Goal: Contribute content: Contribute content

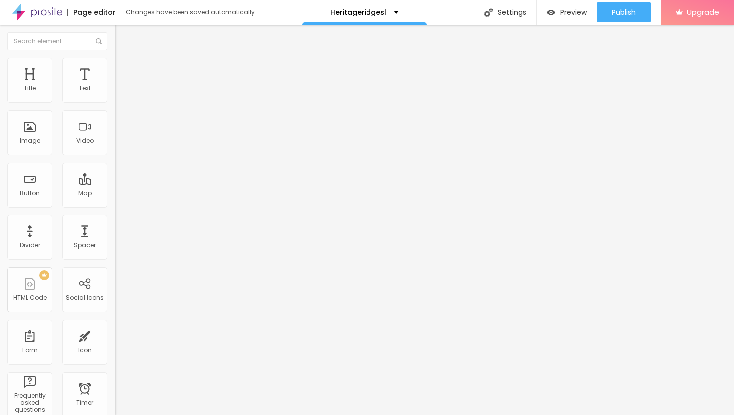
click at [115, 84] on img at bounding box center [118, 81] width 6 height 6
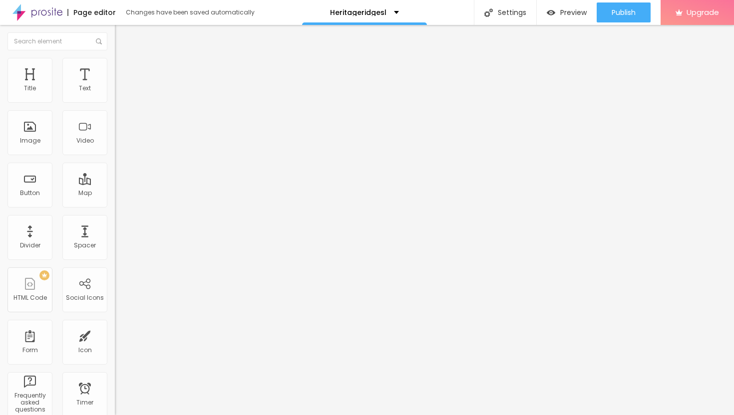
click at [115, 66] on li "Style" at bounding box center [172, 63] width 115 height 10
type input "40"
click at [115, 102] on input "range" at bounding box center [147, 98] width 64 height 8
type input "30"
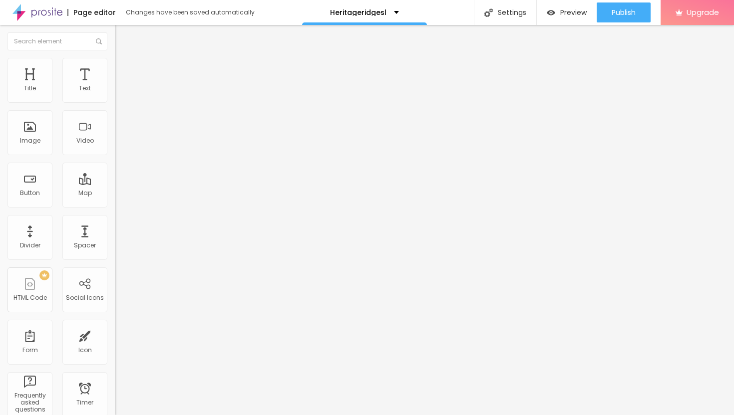
type input "30"
click at [115, 102] on input "range" at bounding box center [147, 98] width 64 height 8
click at [122, 39] on div "Edit Image" at bounding box center [148, 36] width 52 height 8
click at [115, 86] on span "Add image" at bounding box center [135, 81] width 41 height 8
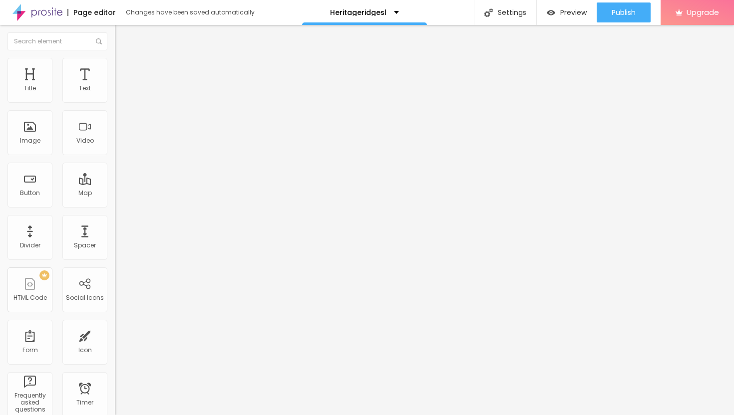
click at [115, 66] on li "Style" at bounding box center [172, 63] width 115 height 10
type input "45"
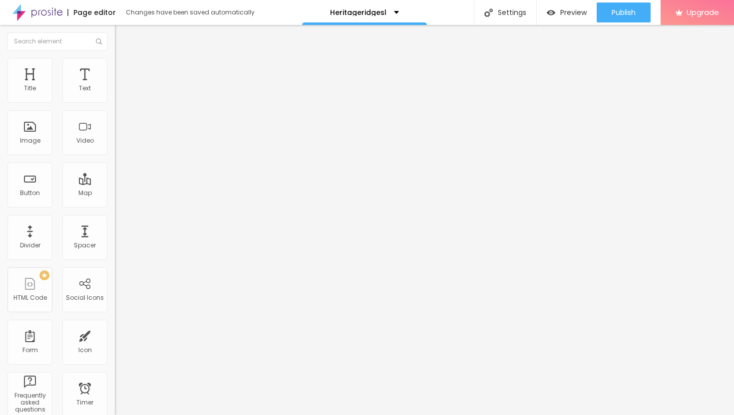
click at [115, 102] on input "range" at bounding box center [147, 98] width 64 height 8
type input "30"
click at [115, 102] on input "range" at bounding box center [147, 98] width 64 height 8
click at [120, 92] on icon "button" at bounding box center [122, 90] width 4 height 4
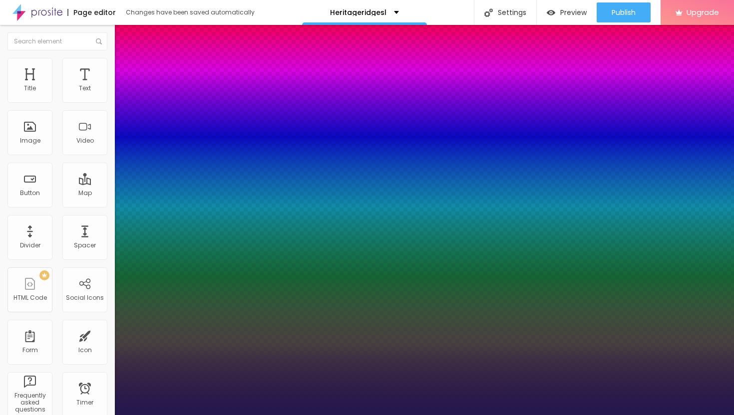
type input "1"
type input "15"
type input "1"
type input "16"
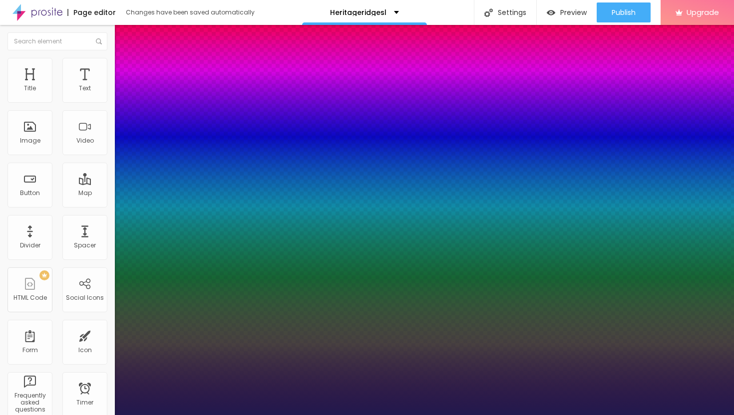
type input "16"
type input "1"
type input "18"
type input "1"
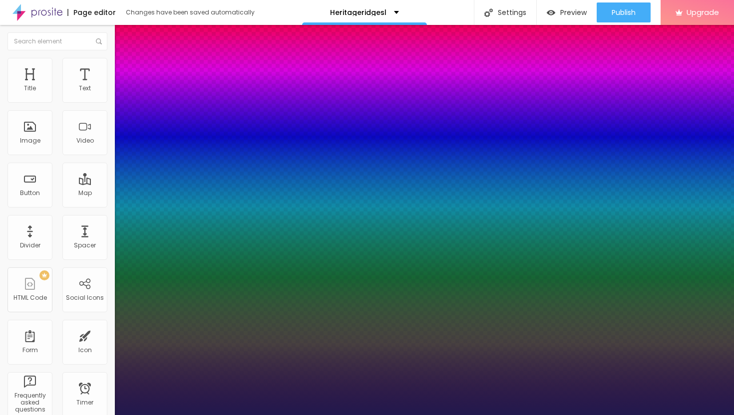
type input "21"
type input "1"
type input "24"
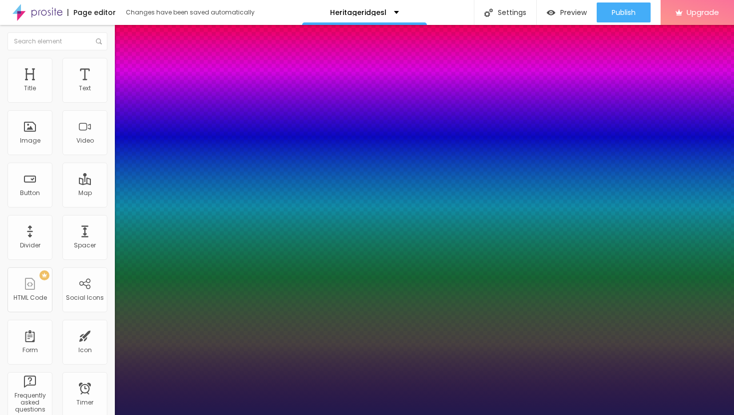
type input "1"
type input "27"
type input "1"
type input "30"
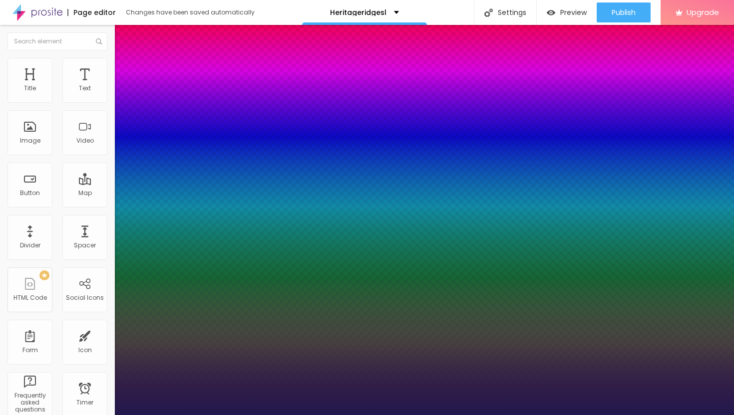
type input "30"
type input "1"
type input "32"
type input "1"
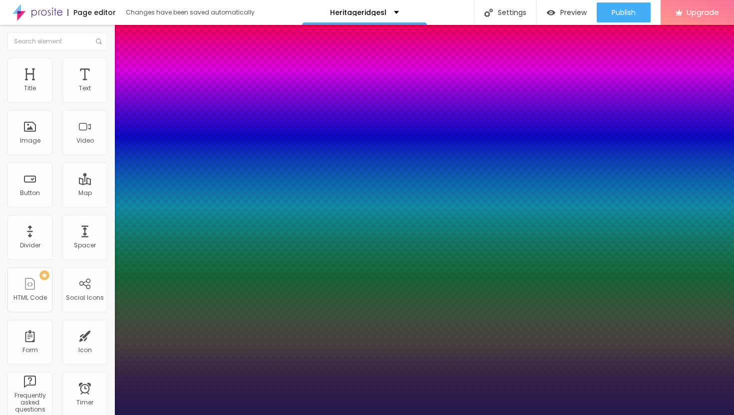
type input "33"
type input "1"
type input "34"
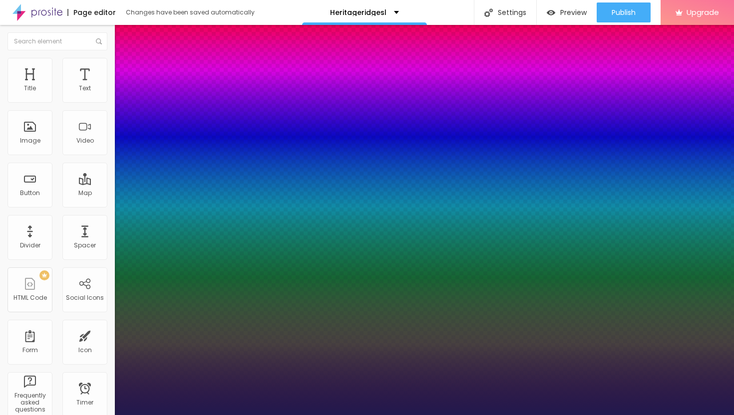
type input "1"
type input "35"
type input "1"
type input "34"
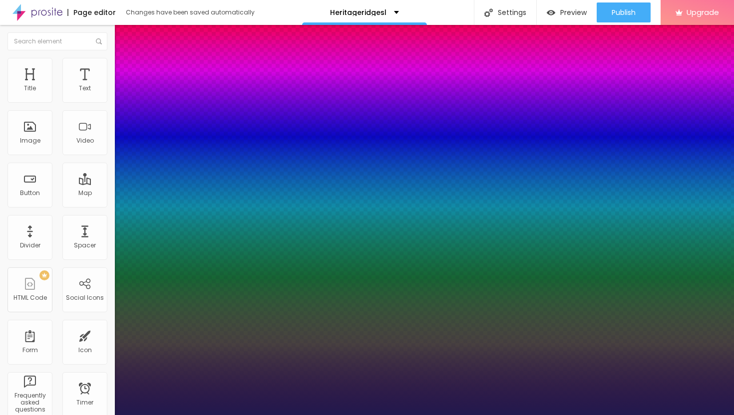
type input "34"
type input "1"
type input "33"
type input "1"
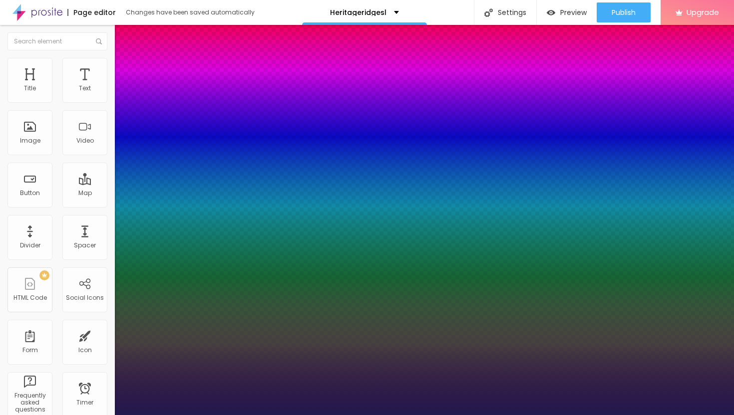
type input "32"
type input "1"
type input "31"
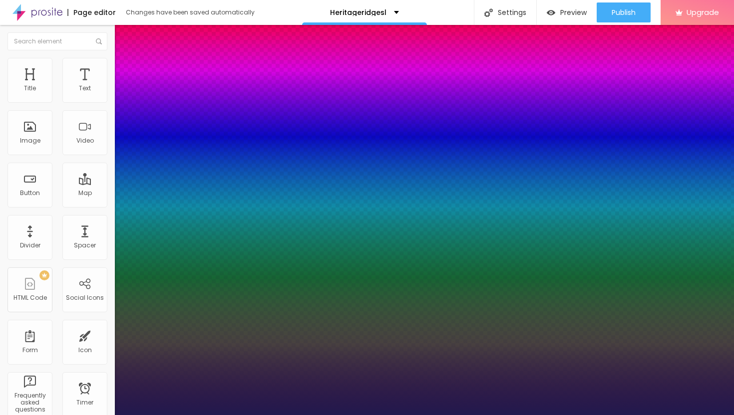
type input "1"
type input "30"
type input "1"
drag, startPoint x: 134, startPoint y: 168, endPoint x: 146, endPoint y: 170, distance: 12.1
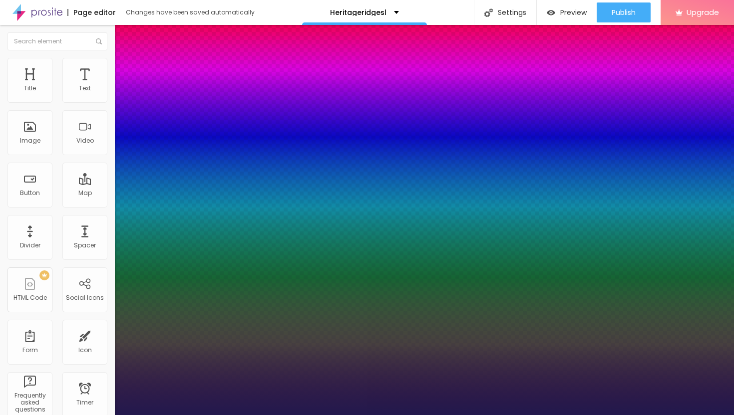
type input "30"
click at [329, 415] on div at bounding box center [367, 415] width 734 height 0
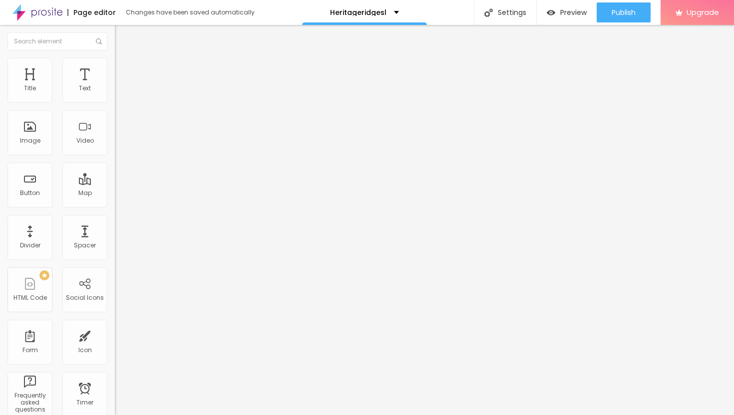
click at [122, 35] on img "button" at bounding box center [126, 36] width 8 height 8
drag, startPoint x: 52, startPoint y: 109, endPoint x: 1, endPoint y: 102, distance: 51.5
click at [115, 102] on div "Text Click me Align Size Default Small Default Big Link URL https:// Open in ne…" at bounding box center [172, 150] width 115 height 145
paste input "→ VIEW DOCUMENT HERE"
type input "→ VIEW DOCUMENT HERE"
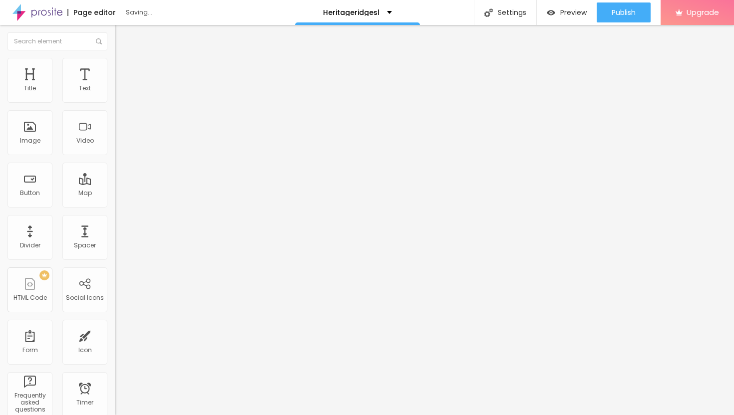
drag, startPoint x: 47, startPoint y: 207, endPoint x: 0, endPoint y: 206, distance: 47.4
click at [115, 206] on div "Text → VIEW DOCUMENT HERE Align Size Default Small Default Big Link URL https:/…" at bounding box center [172, 150] width 115 height 145
paste input "[URL][DOMAIN_NAME]"
type input "[URL][DOMAIN_NAME]"
click at [115, 218] on div at bounding box center [172, 218] width 115 height 0
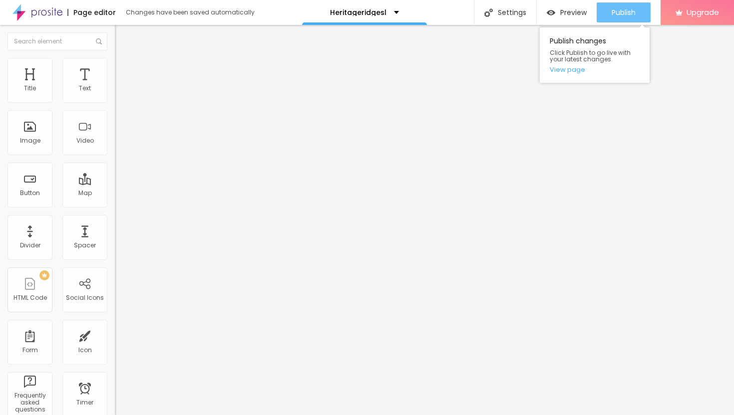
click at [624, 12] on span "Publish" at bounding box center [623, 12] width 24 height 8
click at [115, 63] on img at bounding box center [119, 62] width 9 height 9
type input "35"
type input "40"
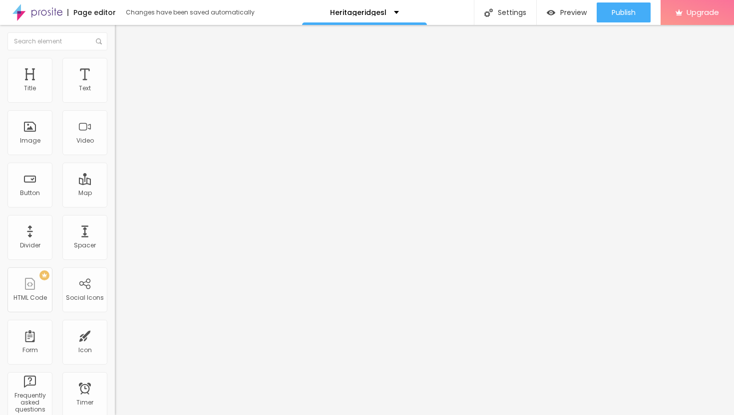
type input "40"
type input "35"
type input "30"
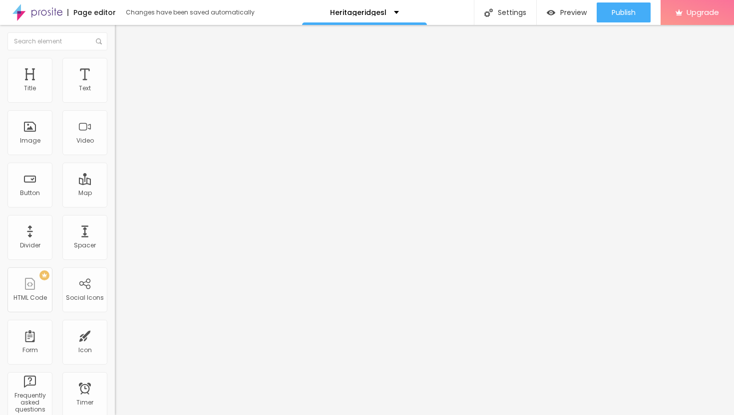
click at [115, 102] on input "range" at bounding box center [147, 98] width 64 height 8
click at [115, 68] on li "Advanced" at bounding box center [172, 73] width 115 height 10
type input "11"
type input "12"
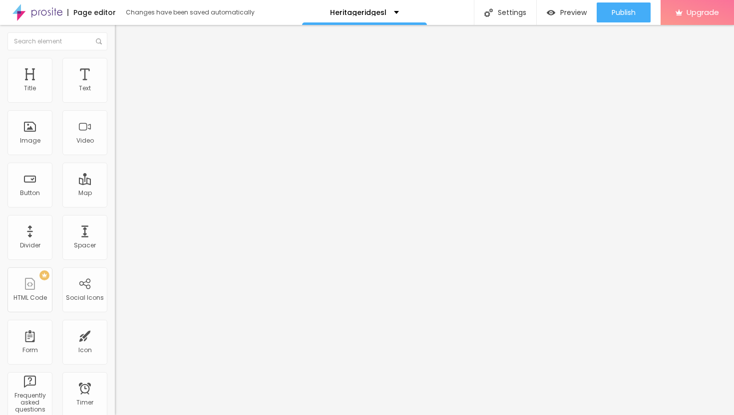
type input "12"
type input "13"
type input "14"
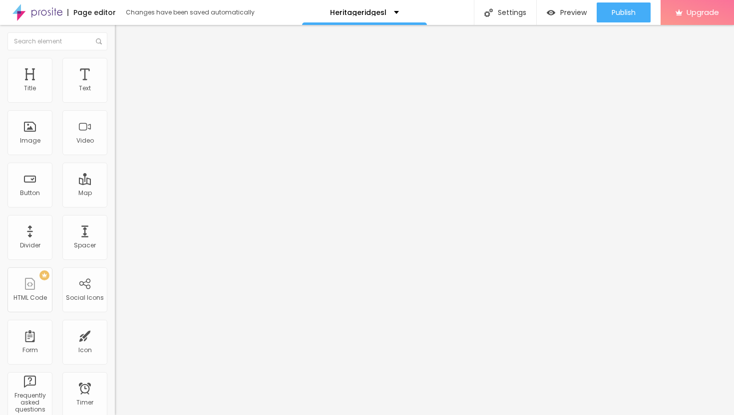
type input "15"
type input "17"
type input "18"
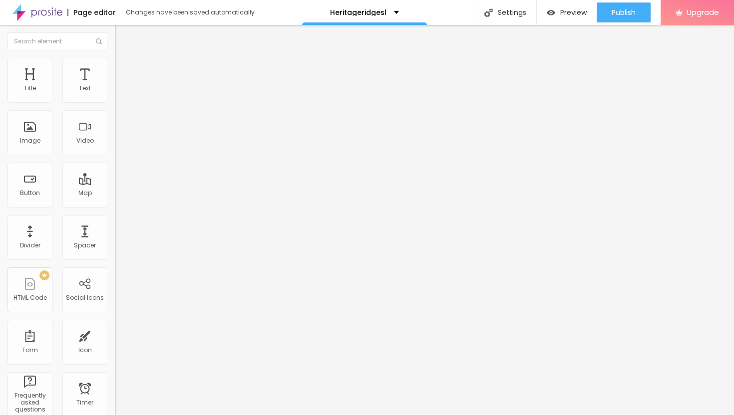
type input "18"
type input "19"
type input "20"
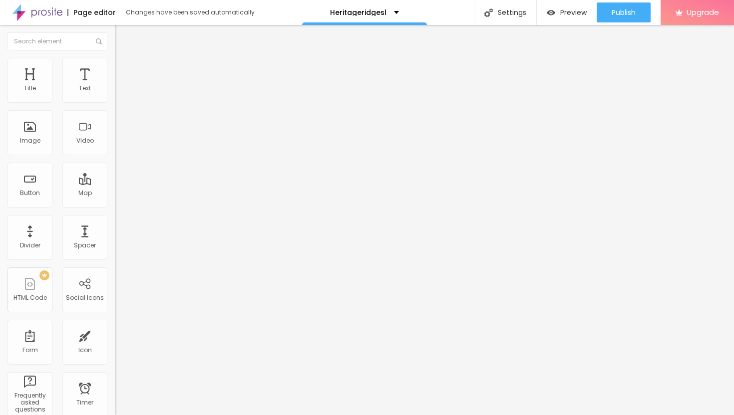
type input "21"
type input "22"
type input "23"
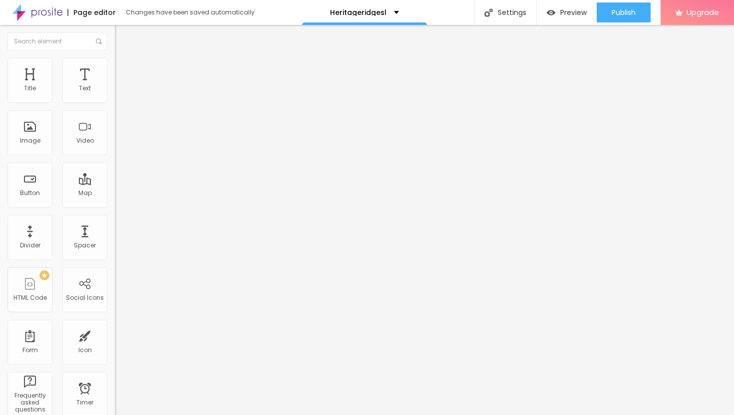
type input "23"
type input "24"
type input "25"
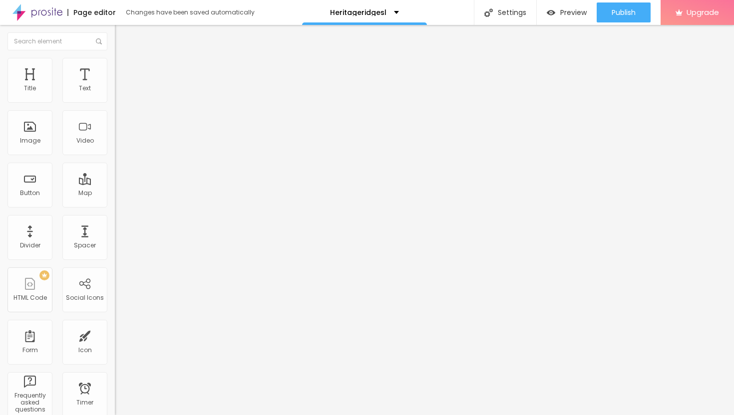
type input "26"
type input "27"
type input "28"
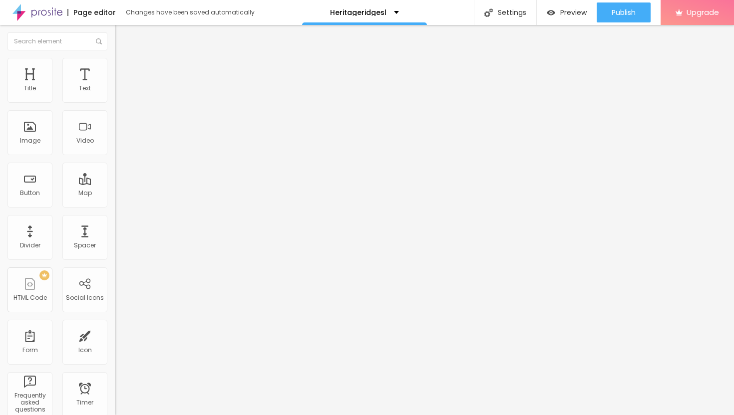
type input "28"
type input "29"
type input "30"
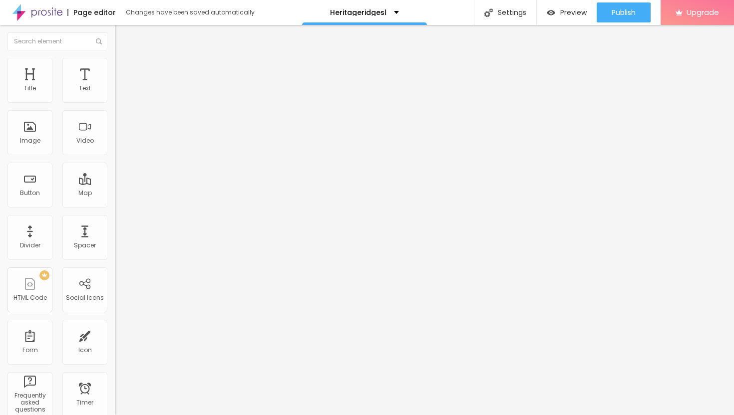
type input "31"
type input "32"
type input "33"
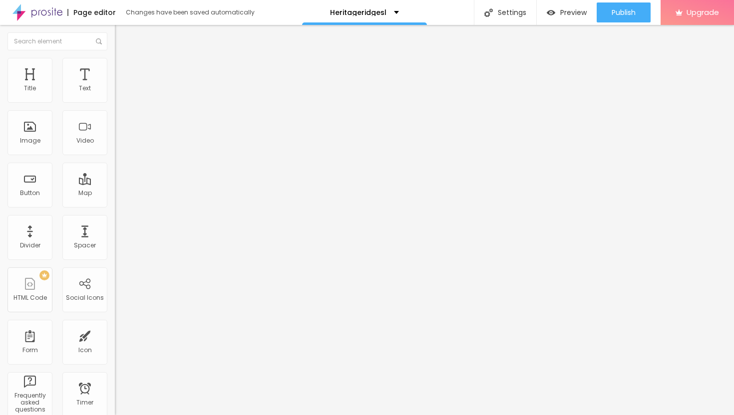
type input "33"
type input "34"
type input "35"
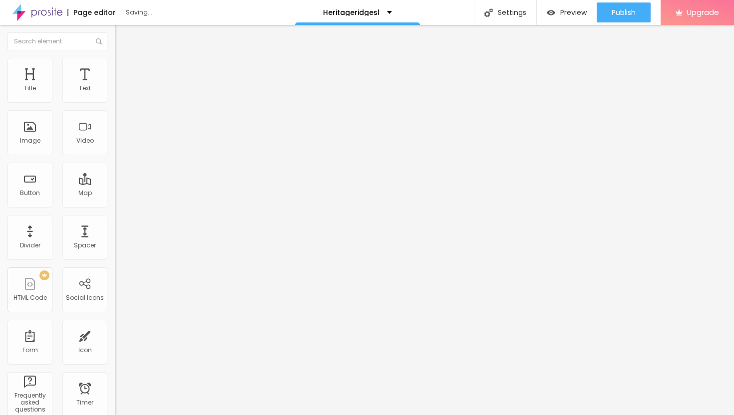
type input "36"
type input "37"
type input "38"
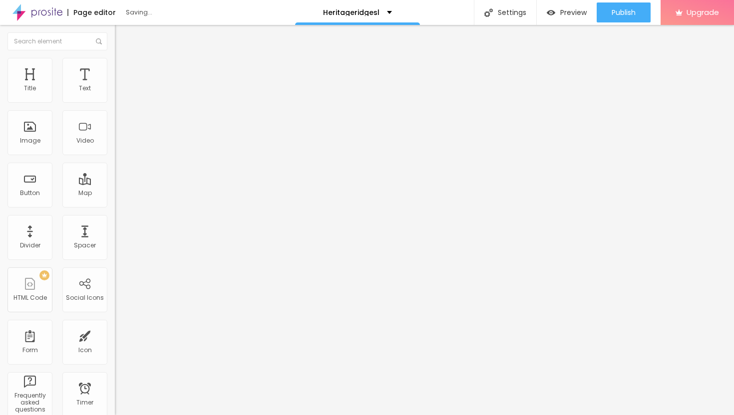
type input "38"
type input "39"
type input "40"
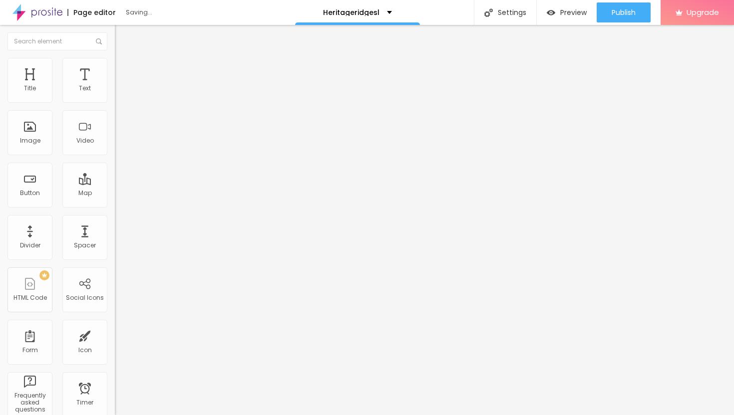
type input "41"
type input "42"
drag, startPoint x: 30, startPoint y: 96, endPoint x: 48, endPoint y: 105, distance: 20.3
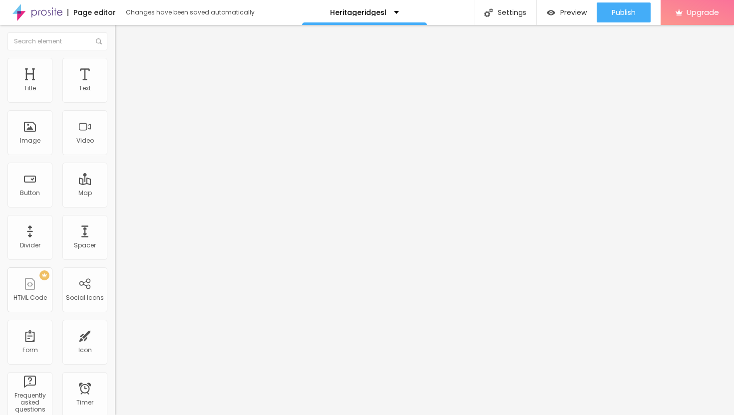
type input "42"
click at [115, 194] on input "range" at bounding box center [147, 198] width 64 height 8
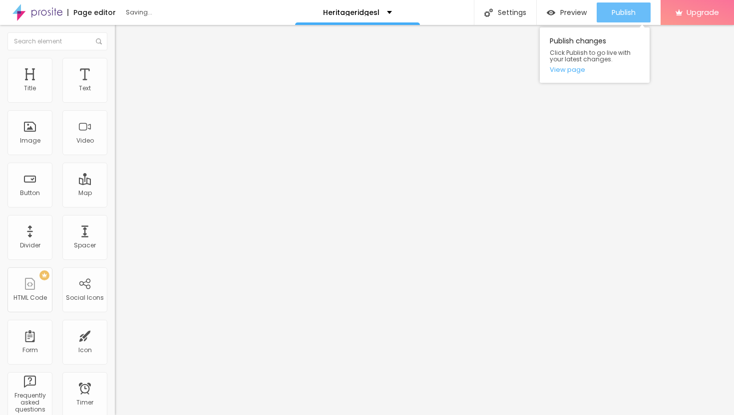
click at [614, 13] on span "Publish" at bounding box center [623, 12] width 24 height 8
